Goal: Book appointment/travel/reservation

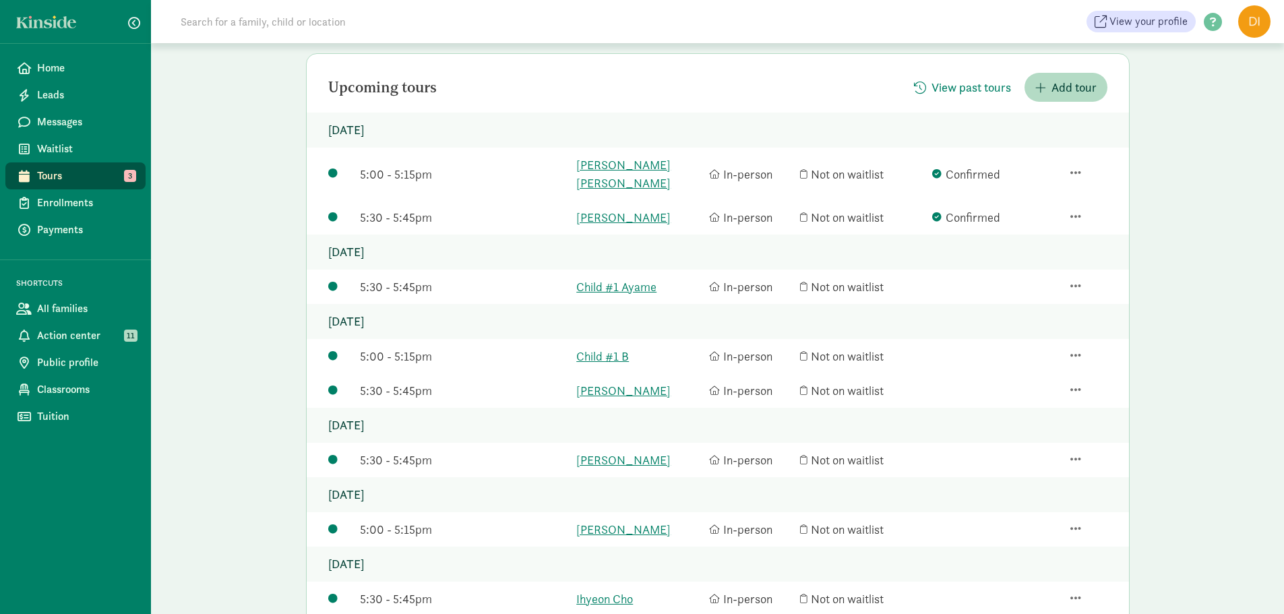
scroll to position [135, 0]
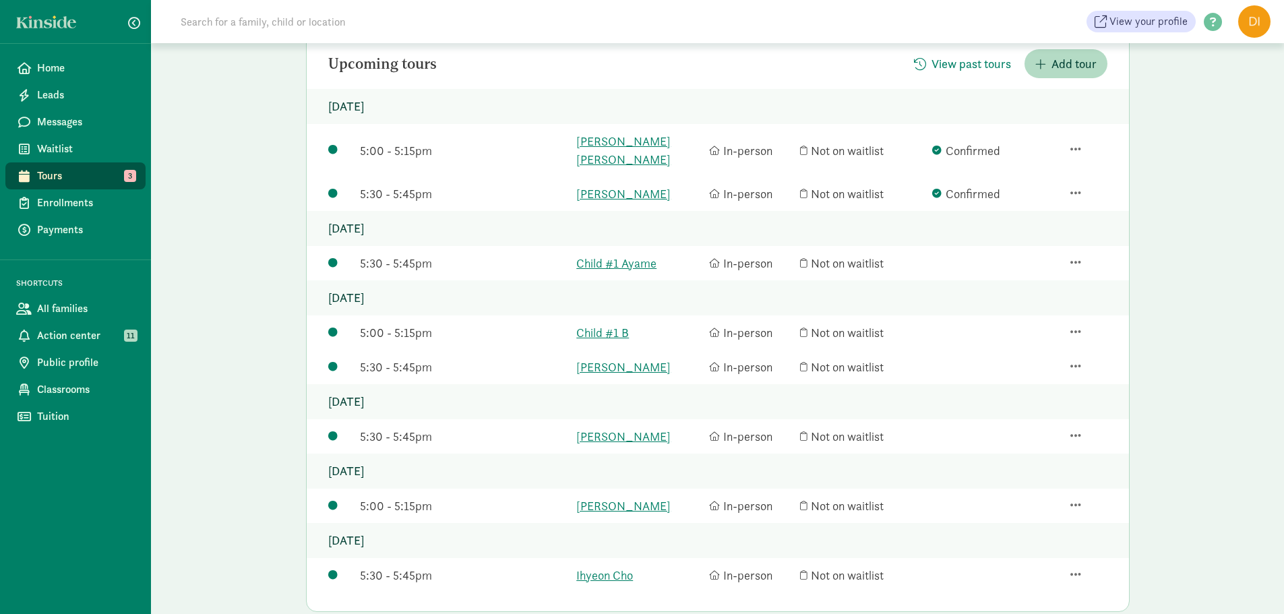
drag, startPoint x: 353, startPoint y: 206, endPoint x: 457, endPoint y: 219, distance: 105.3
click at [457, 219] on p "[DATE]" at bounding box center [718, 228] width 822 height 35
click at [479, 216] on p "[DATE]" at bounding box center [718, 228] width 822 height 35
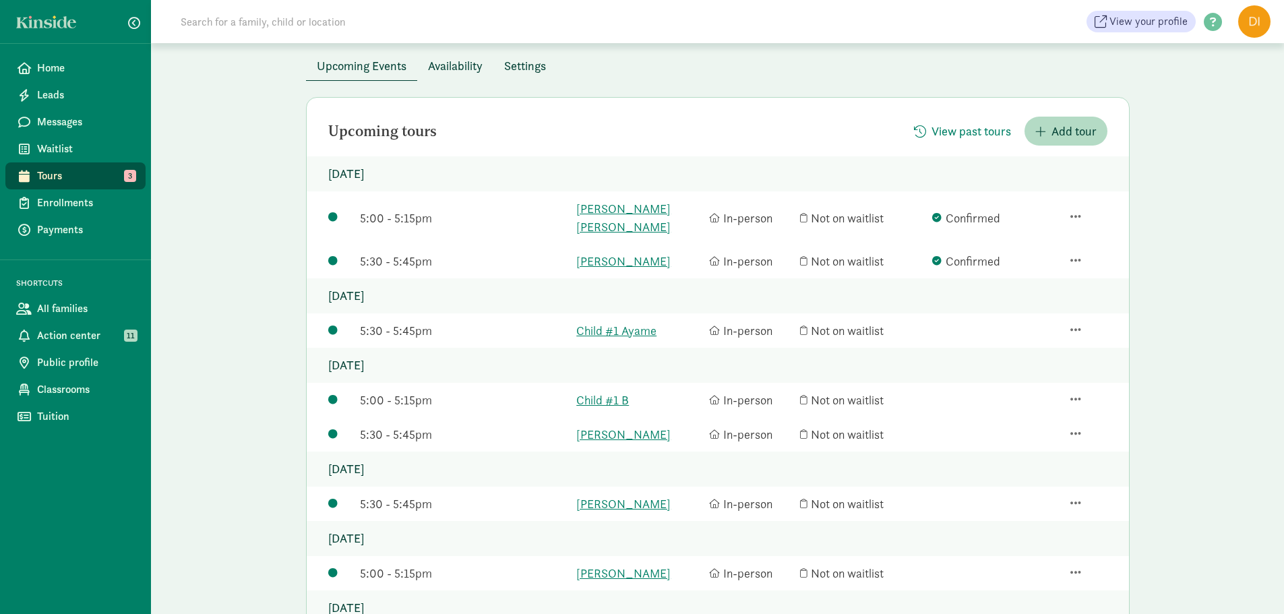
scroll to position [0, 0]
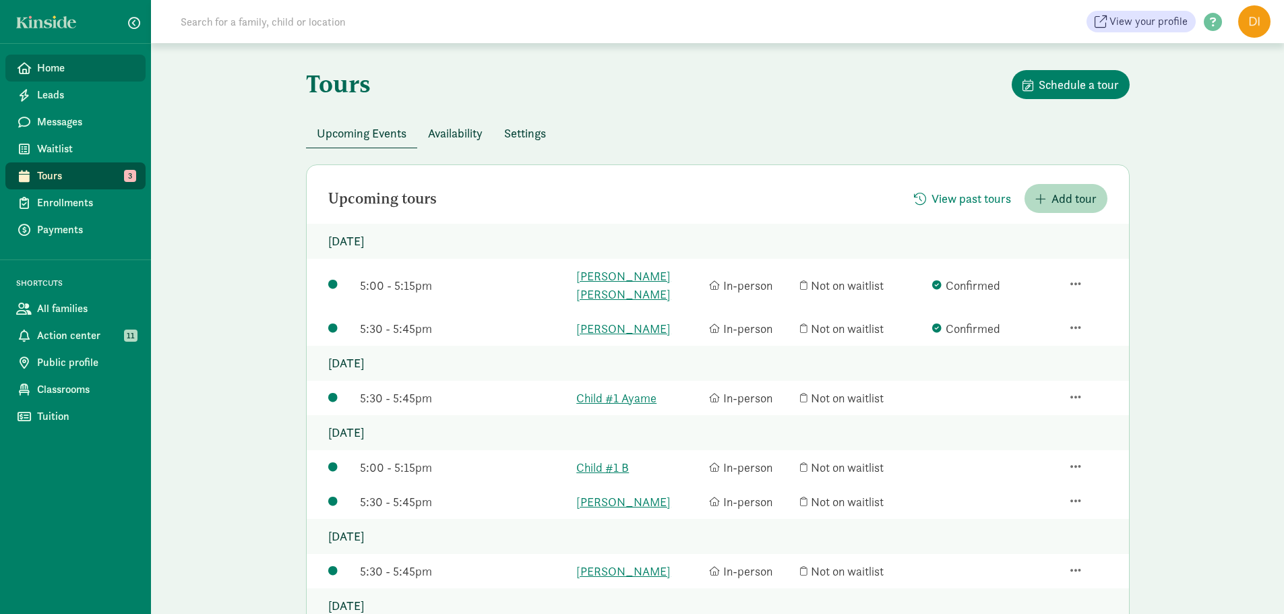
click at [34, 73] on link "Home" at bounding box center [75, 68] width 140 height 27
